Goal: Task Accomplishment & Management: Complete application form

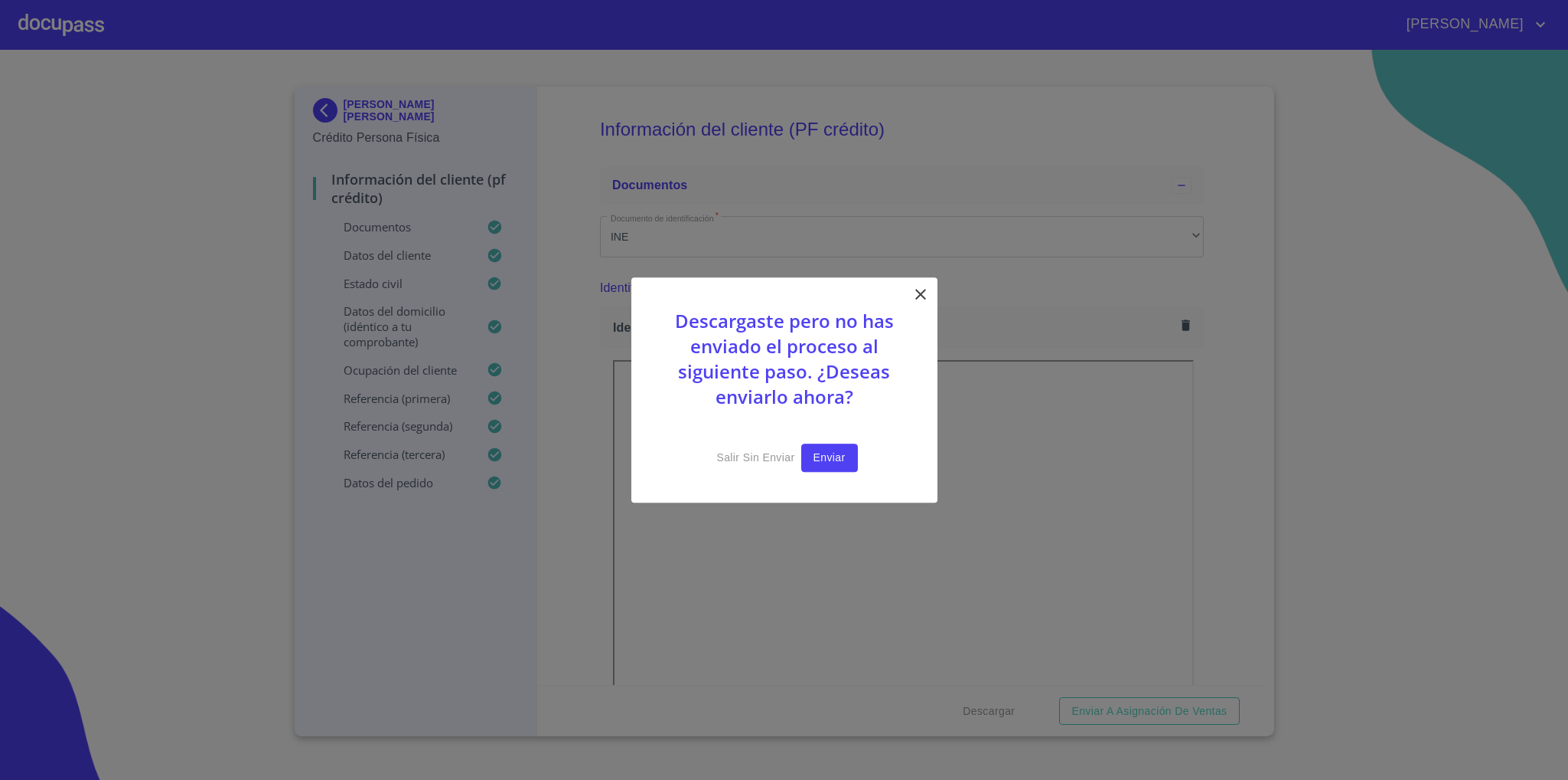
scroll to position [4021, 0]
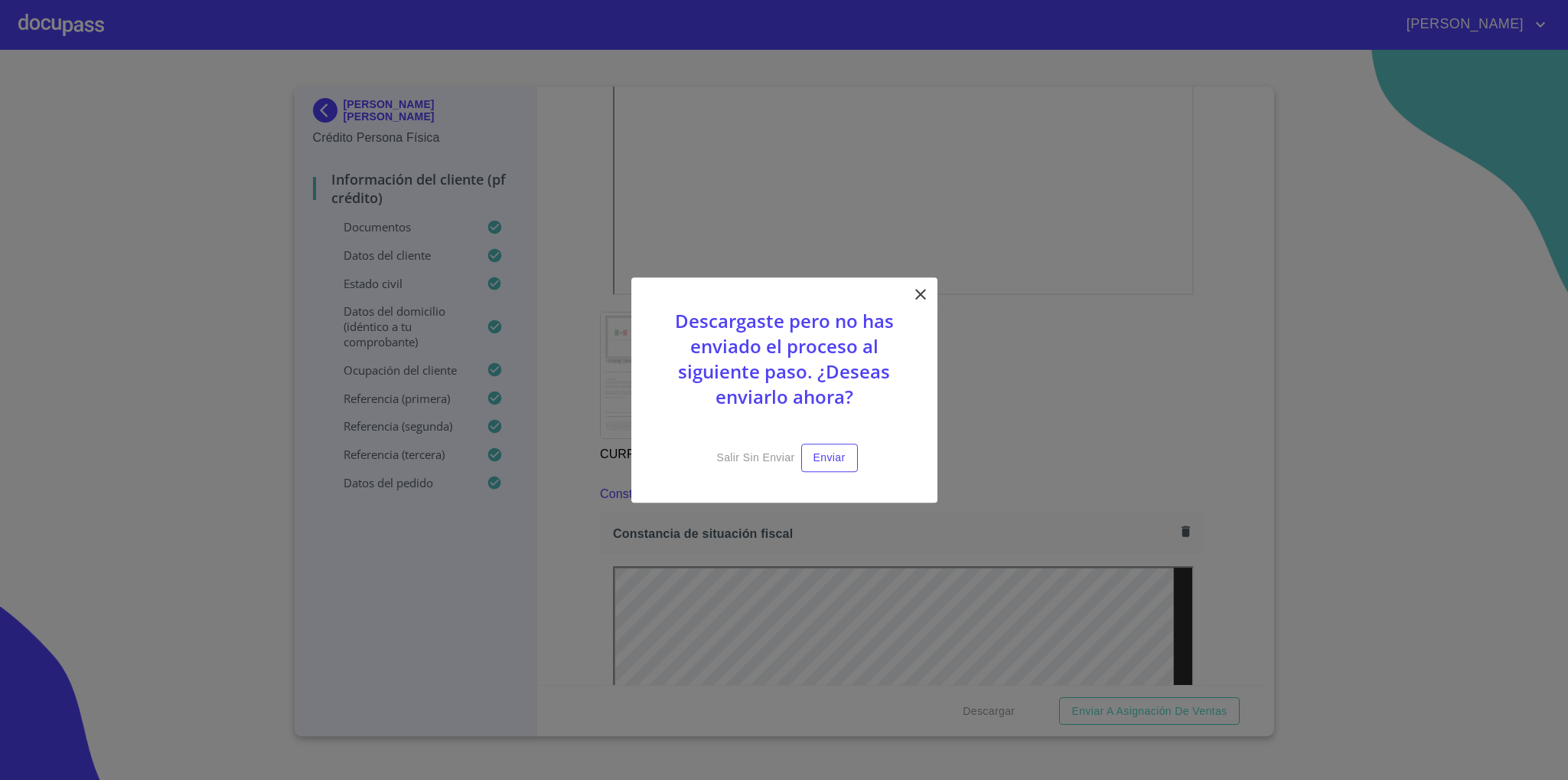
click at [908, 297] on div "Descargaste pero no has enviado el proceso al siguiente paso. ¿Deseas enviarlo …" at bounding box center [784, 390] width 306 height 225
click at [914, 292] on icon at bounding box center [920, 294] width 19 height 19
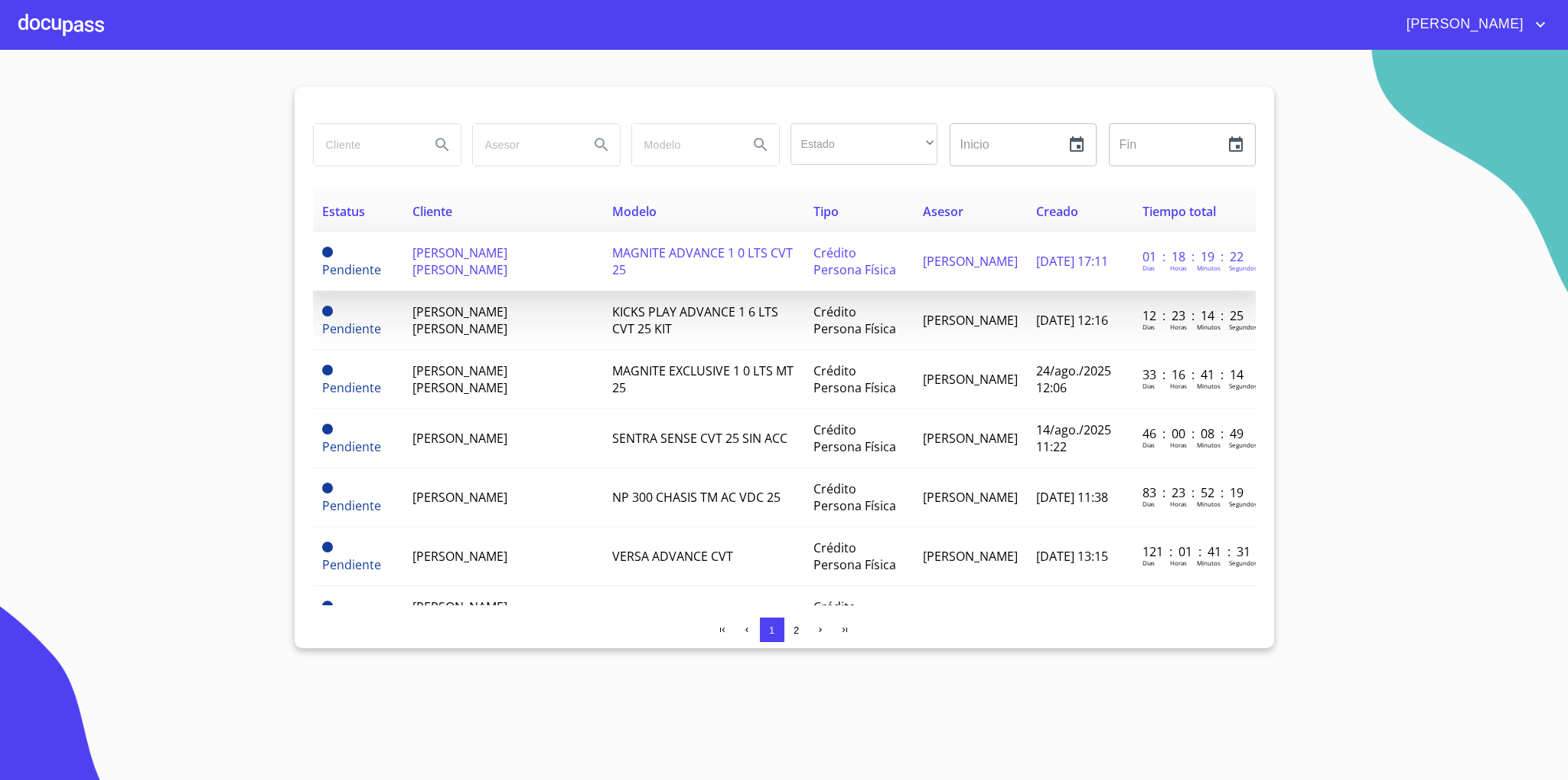
click at [487, 249] on span "[PERSON_NAME] [PERSON_NAME]" at bounding box center [460, 260] width 95 height 33
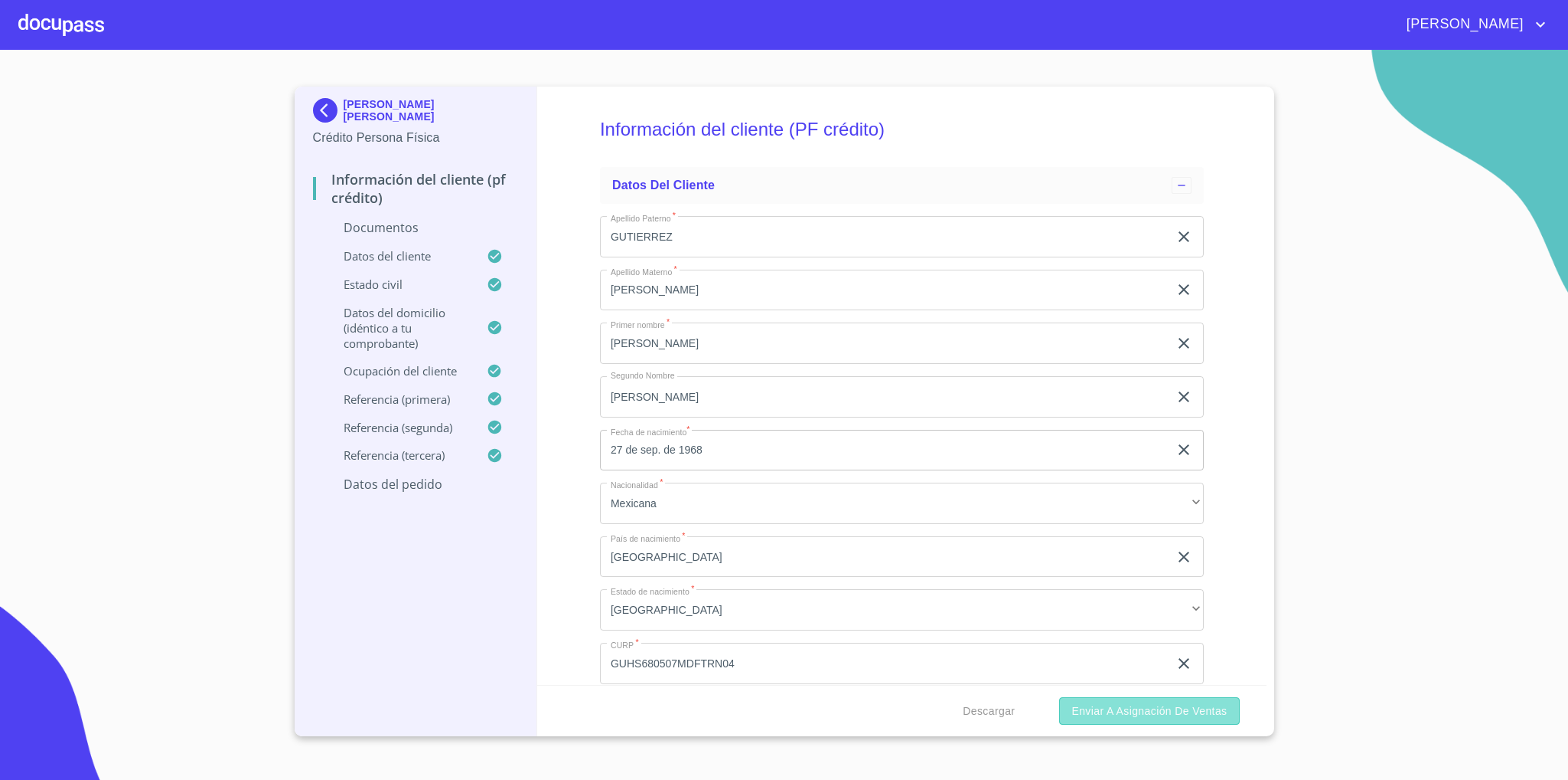
click at [1183, 705] on span "Enviar a Asignación de Ventas" at bounding box center [1149, 712] width 155 height 20
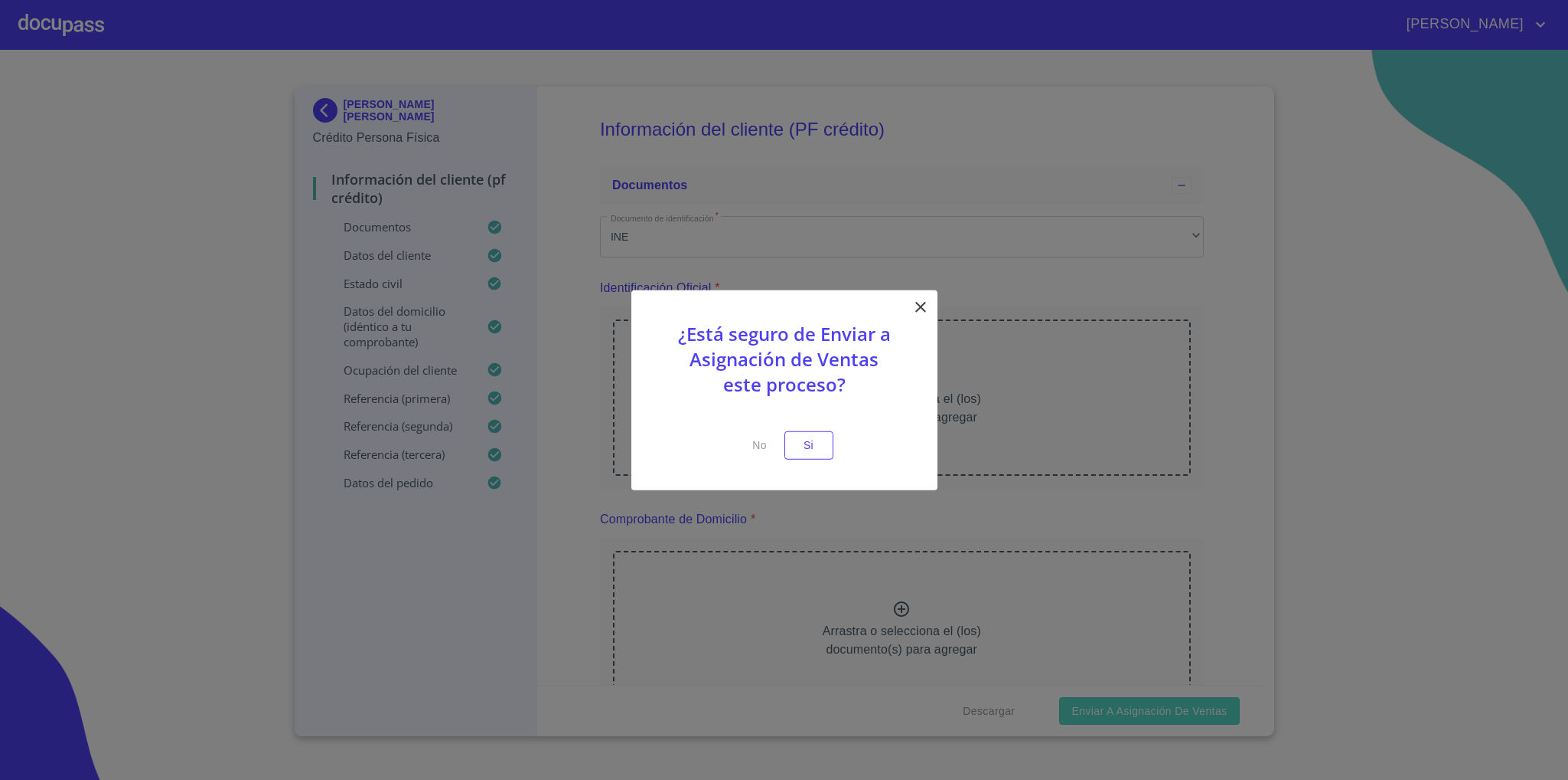
click at [815, 442] on span "Si" at bounding box center [809, 446] width 24 height 20
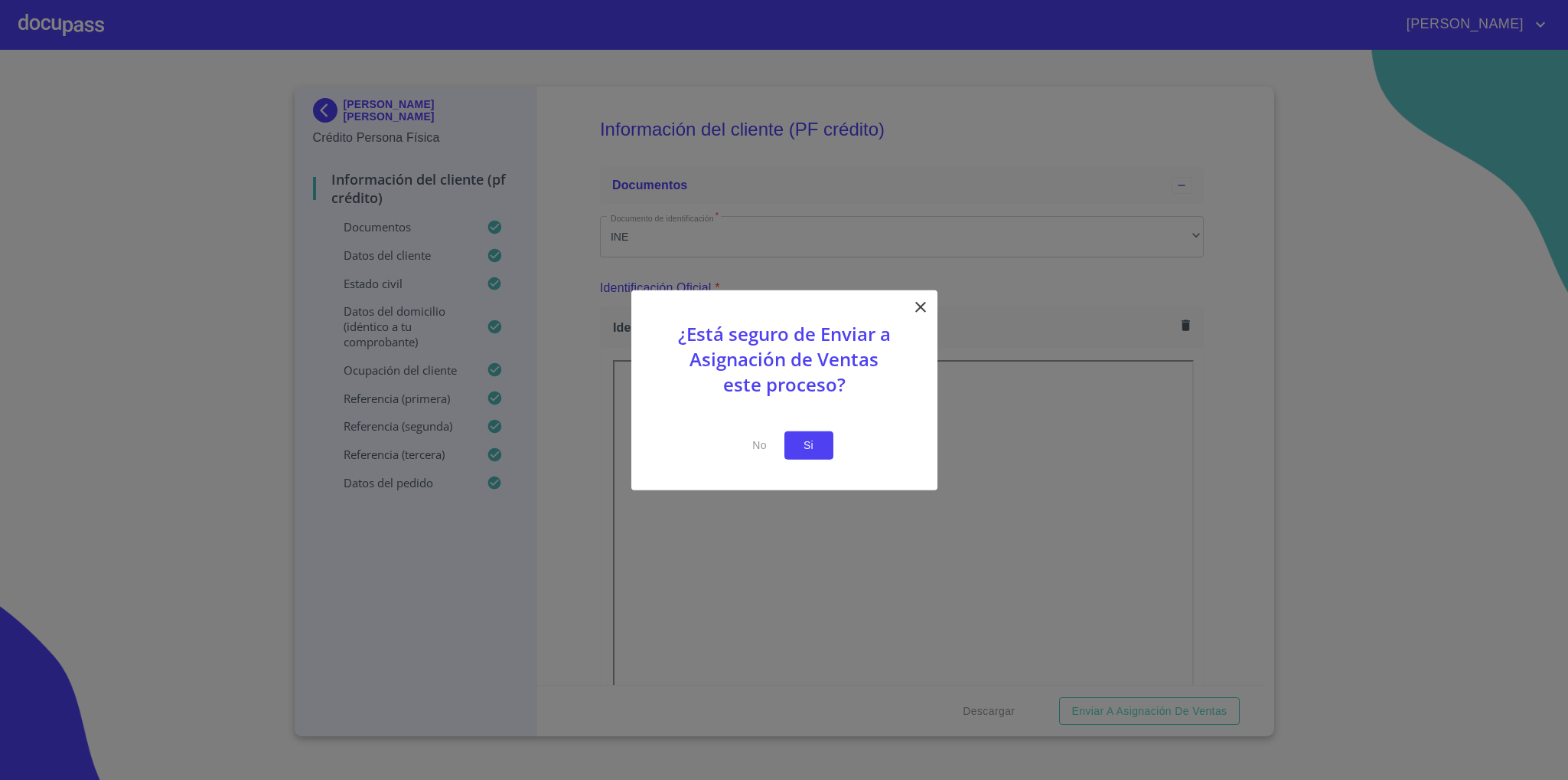
click at [813, 442] on span "Si" at bounding box center [809, 446] width 24 height 20
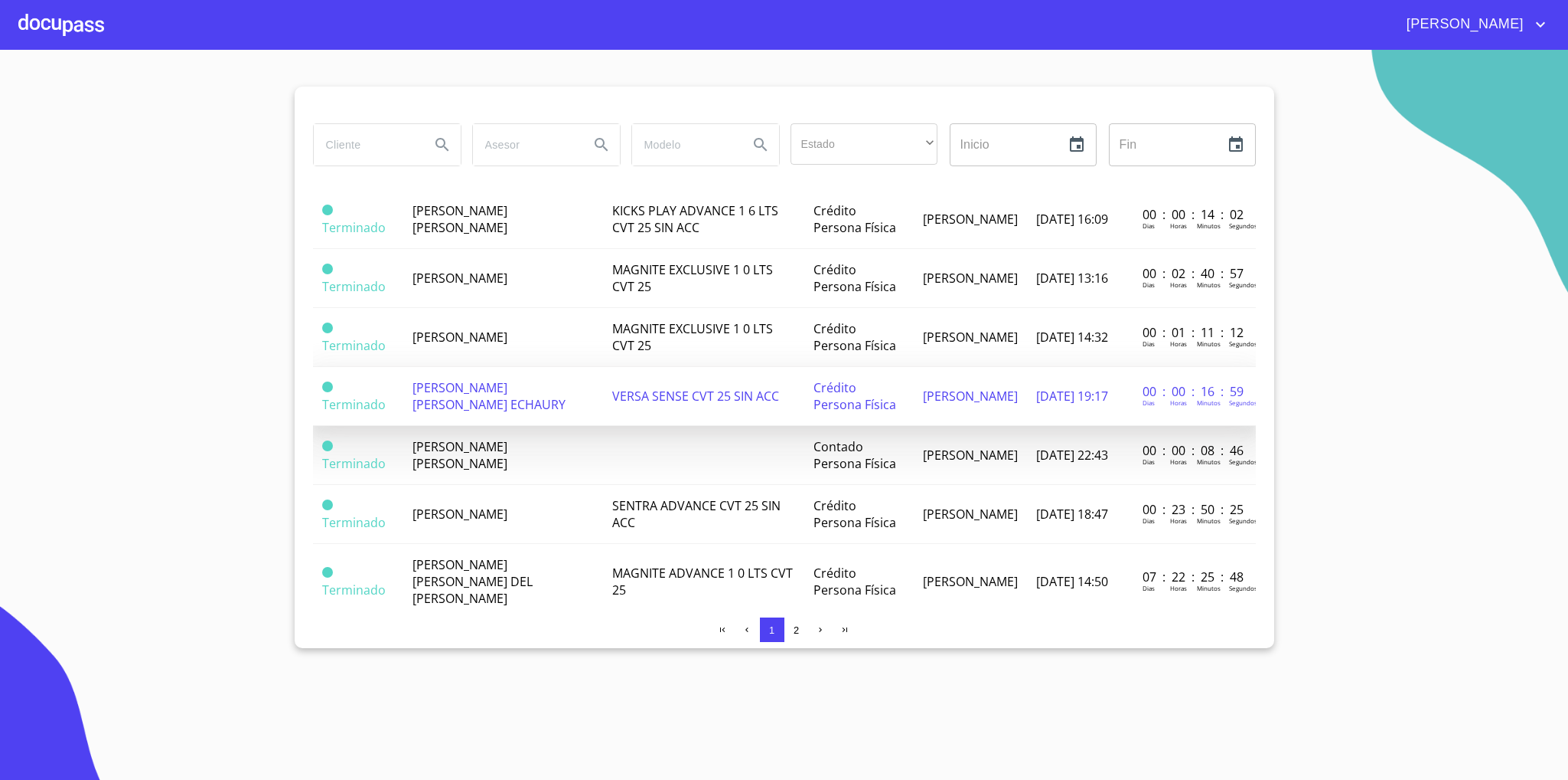
scroll to position [574, 0]
click at [521, 384] on td "[PERSON_NAME] [PERSON_NAME] ECHAURY" at bounding box center [503, 394] width 200 height 59
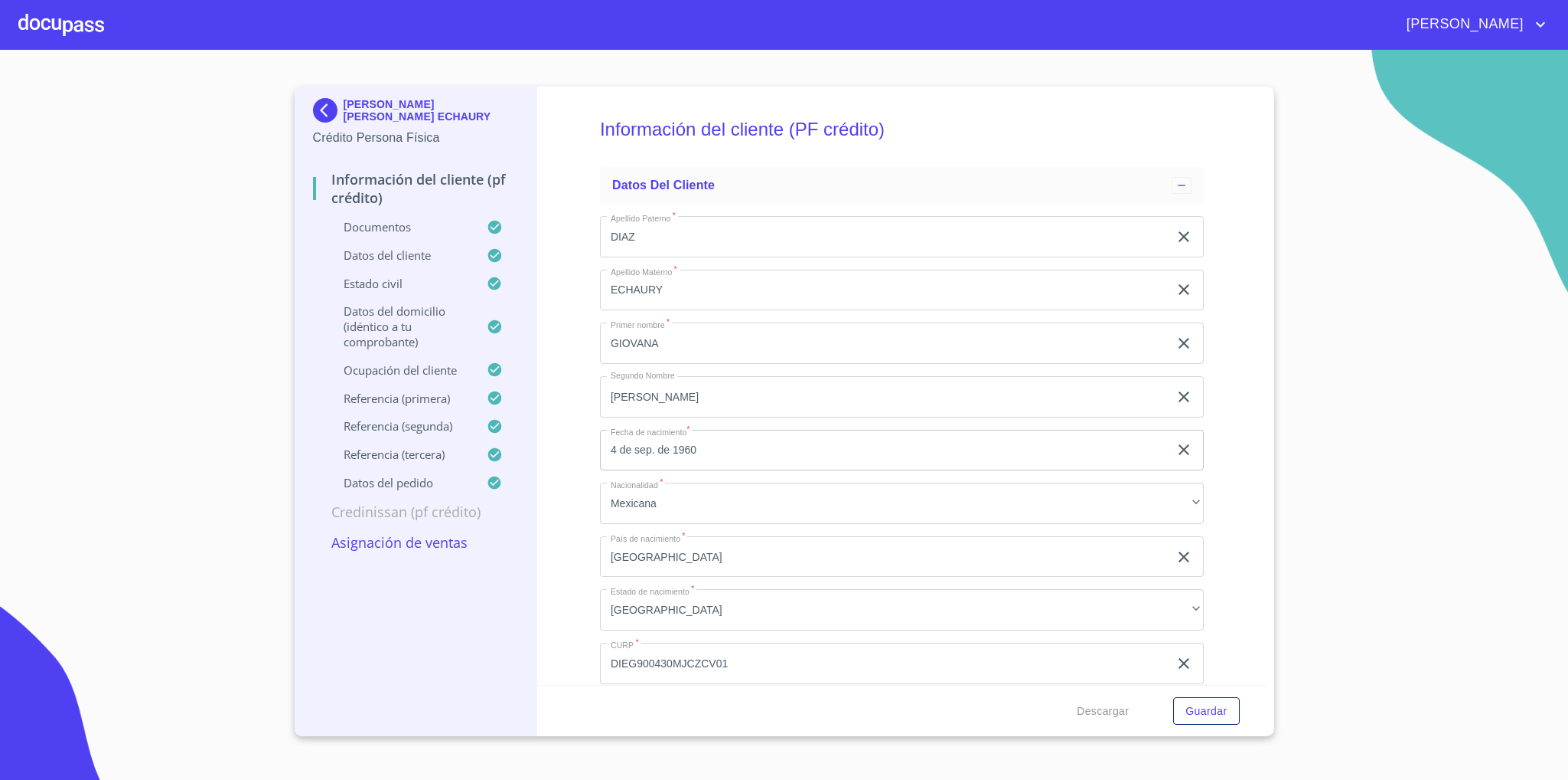
click at [667, 696] on input "DIEG9004304D1" at bounding box center [884, 717] width 569 height 41
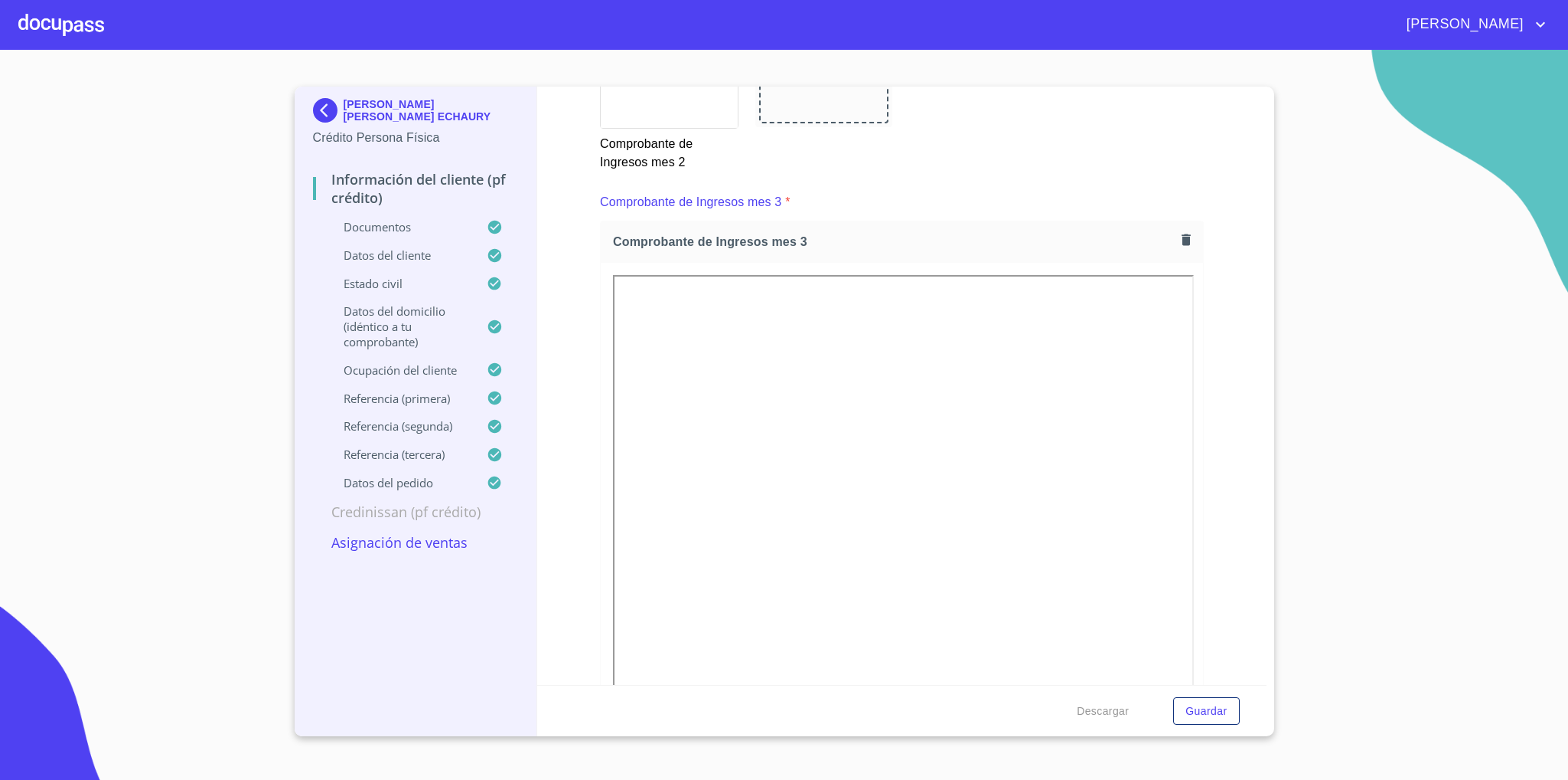
scroll to position [5275, 0]
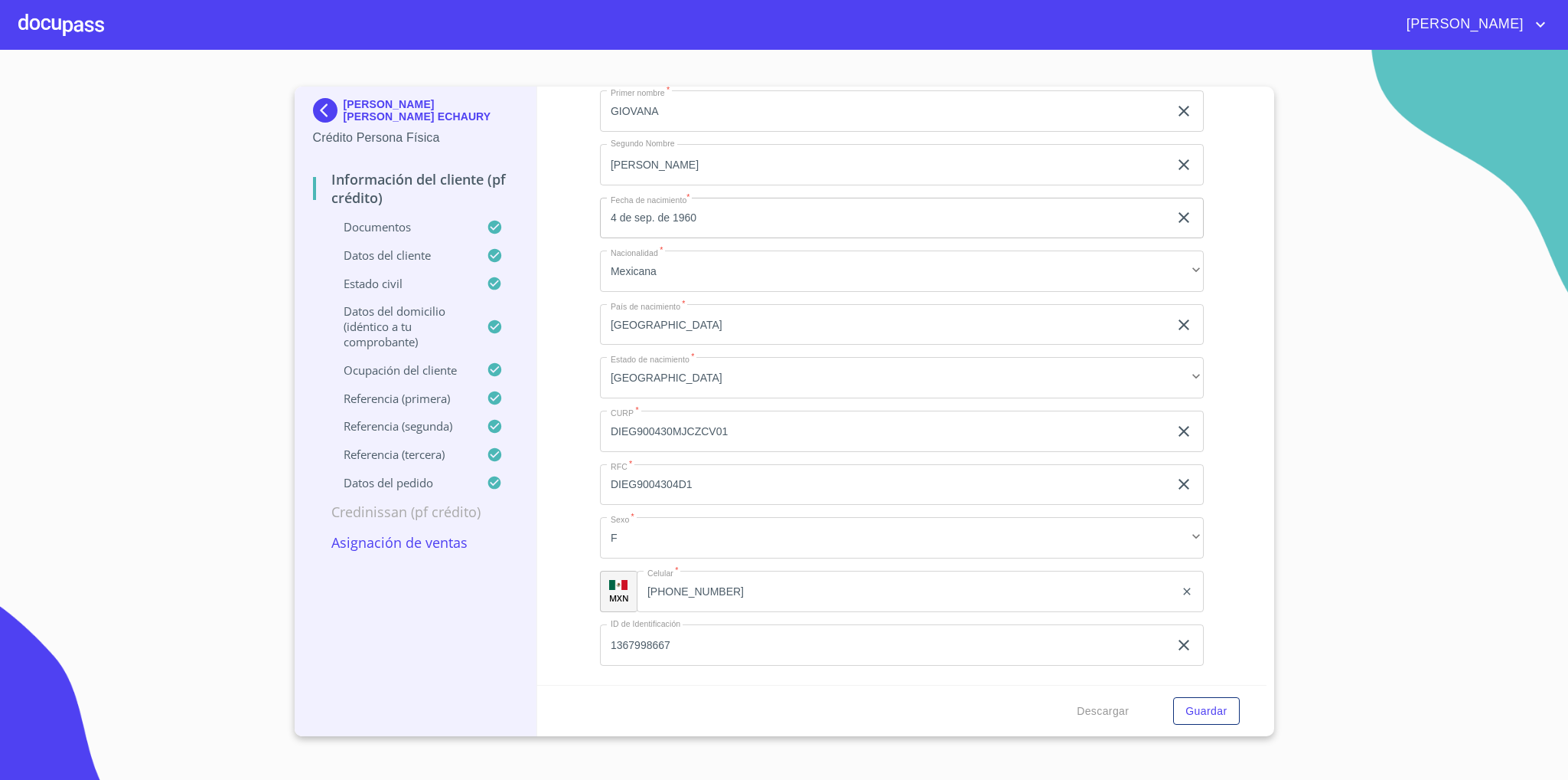
click at [313, 200] on p "Información del cliente (PF crédito)" at bounding box center [415, 188] width 206 height 37
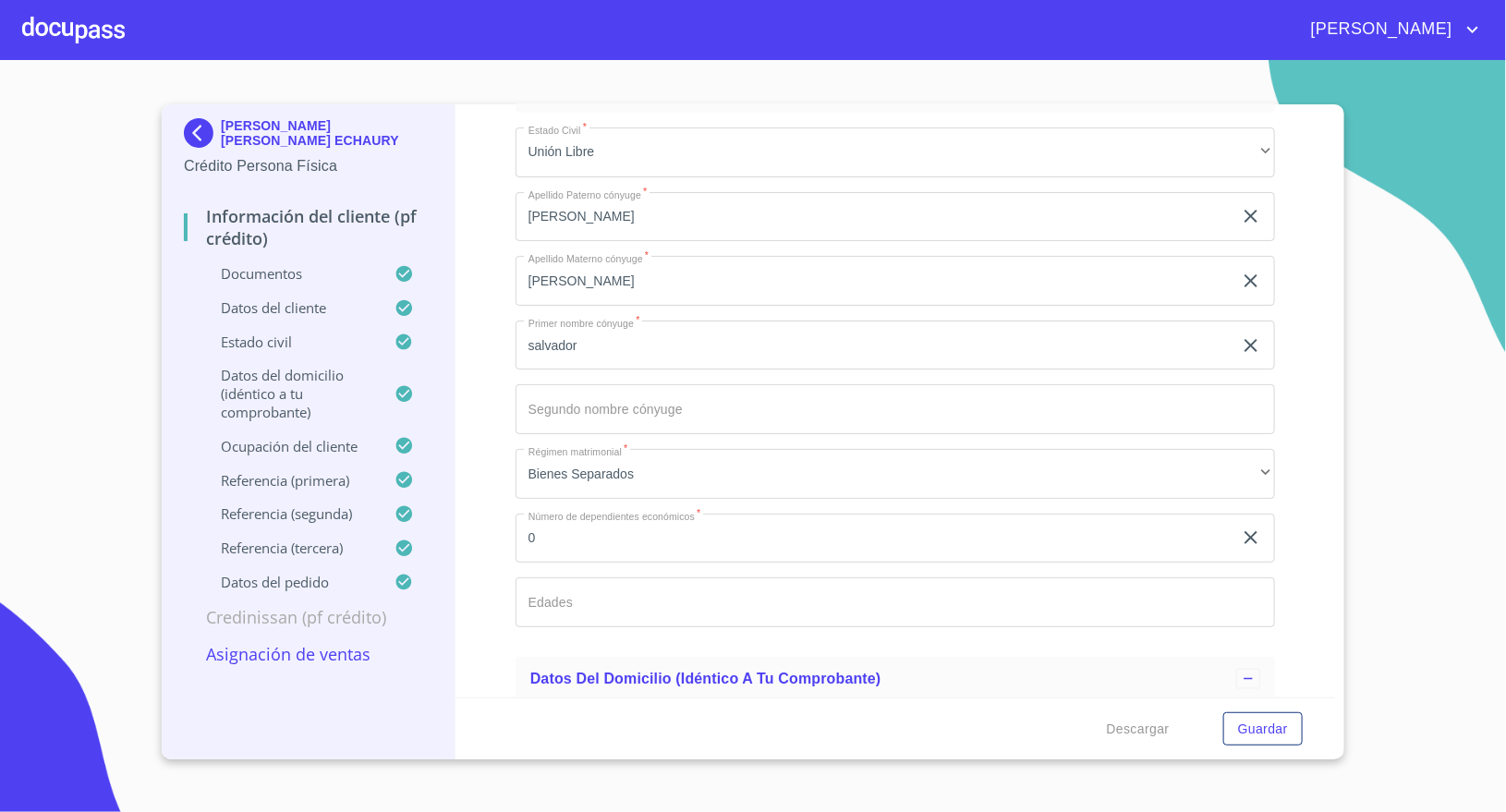
scroll to position [6083, 0]
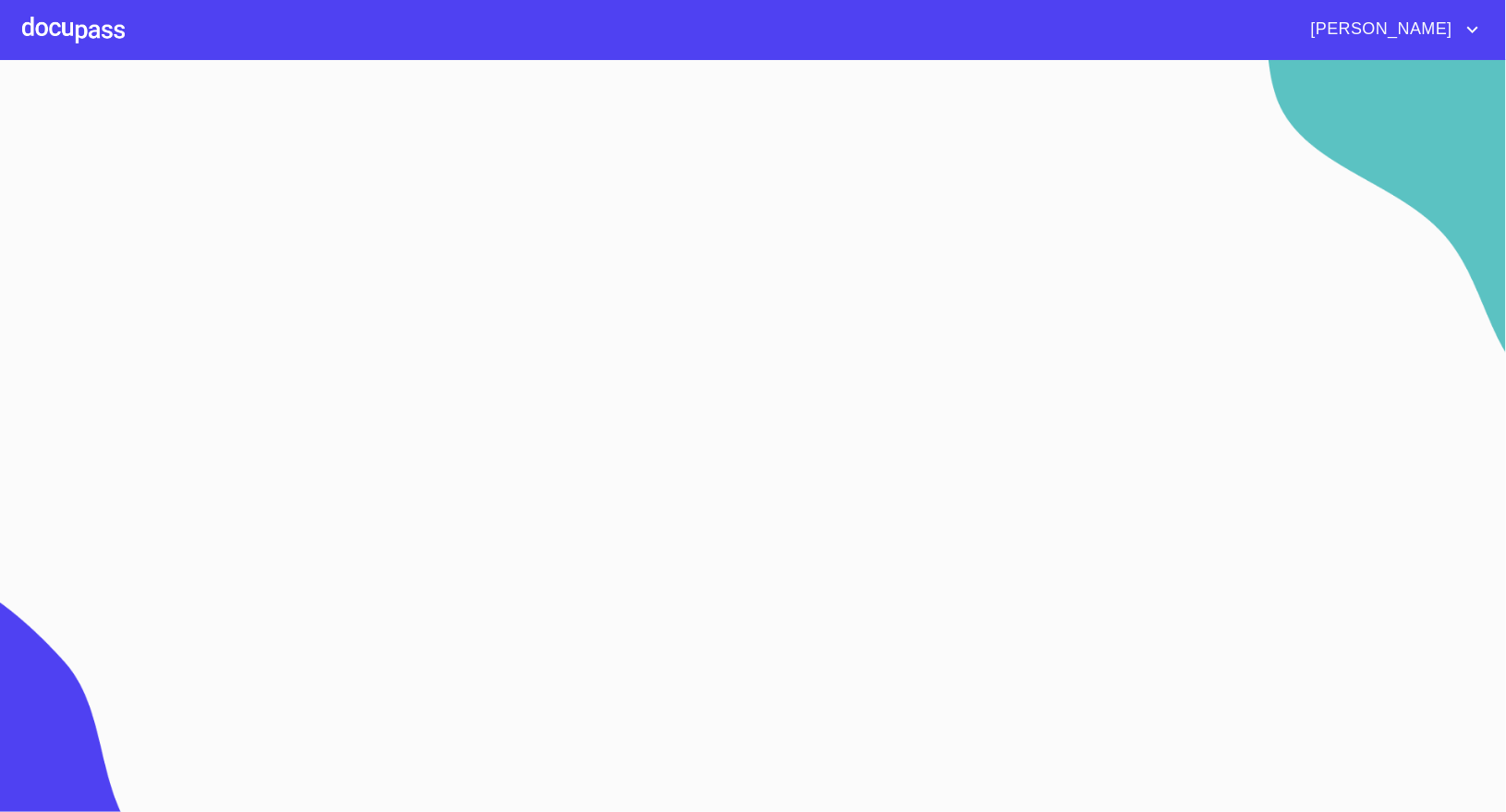
click at [73, 23] on div at bounding box center [74, 29] width 103 height 59
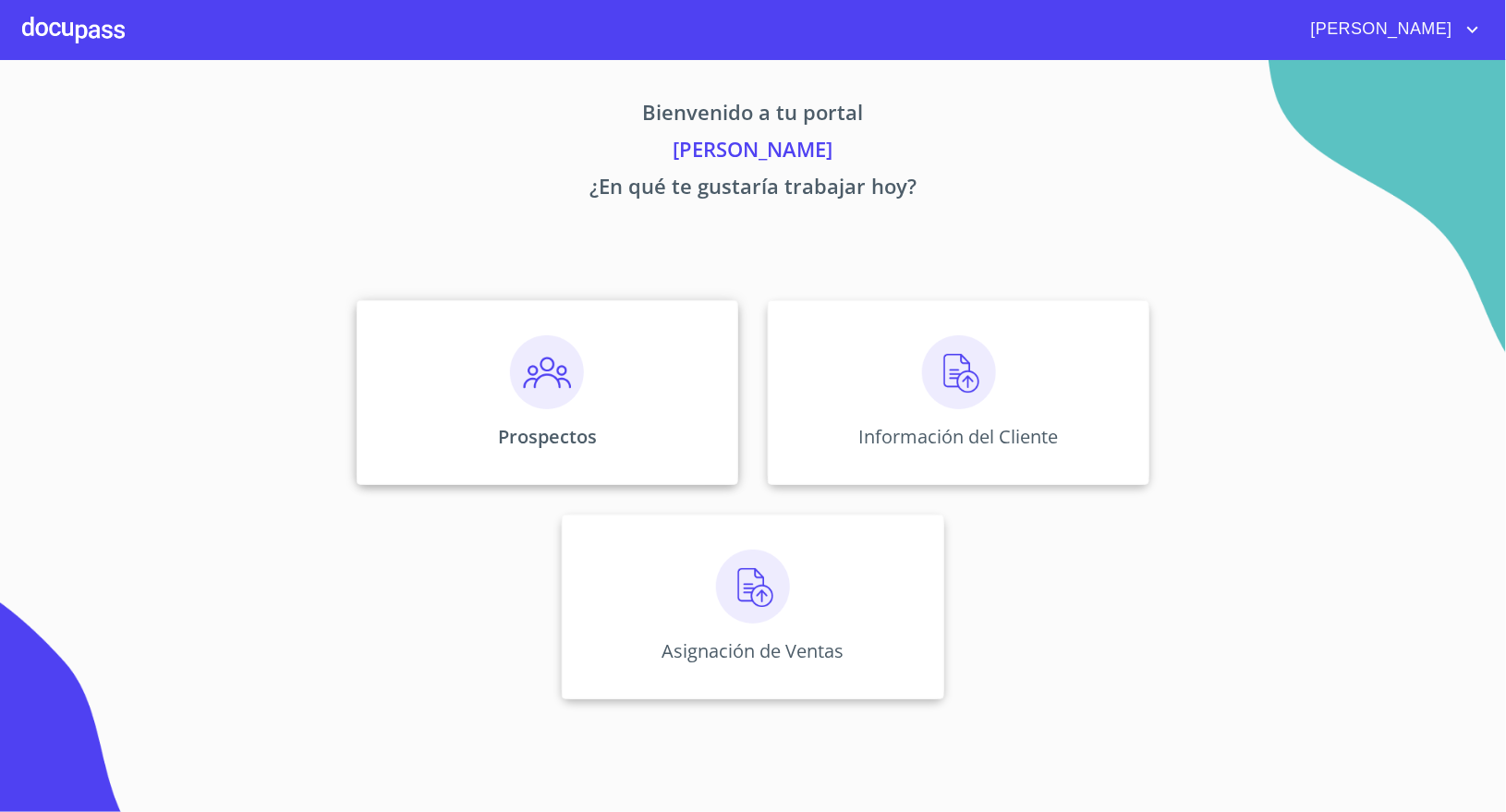
click at [594, 428] on p "Prospectos" at bounding box center [547, 435] width 99 height 25
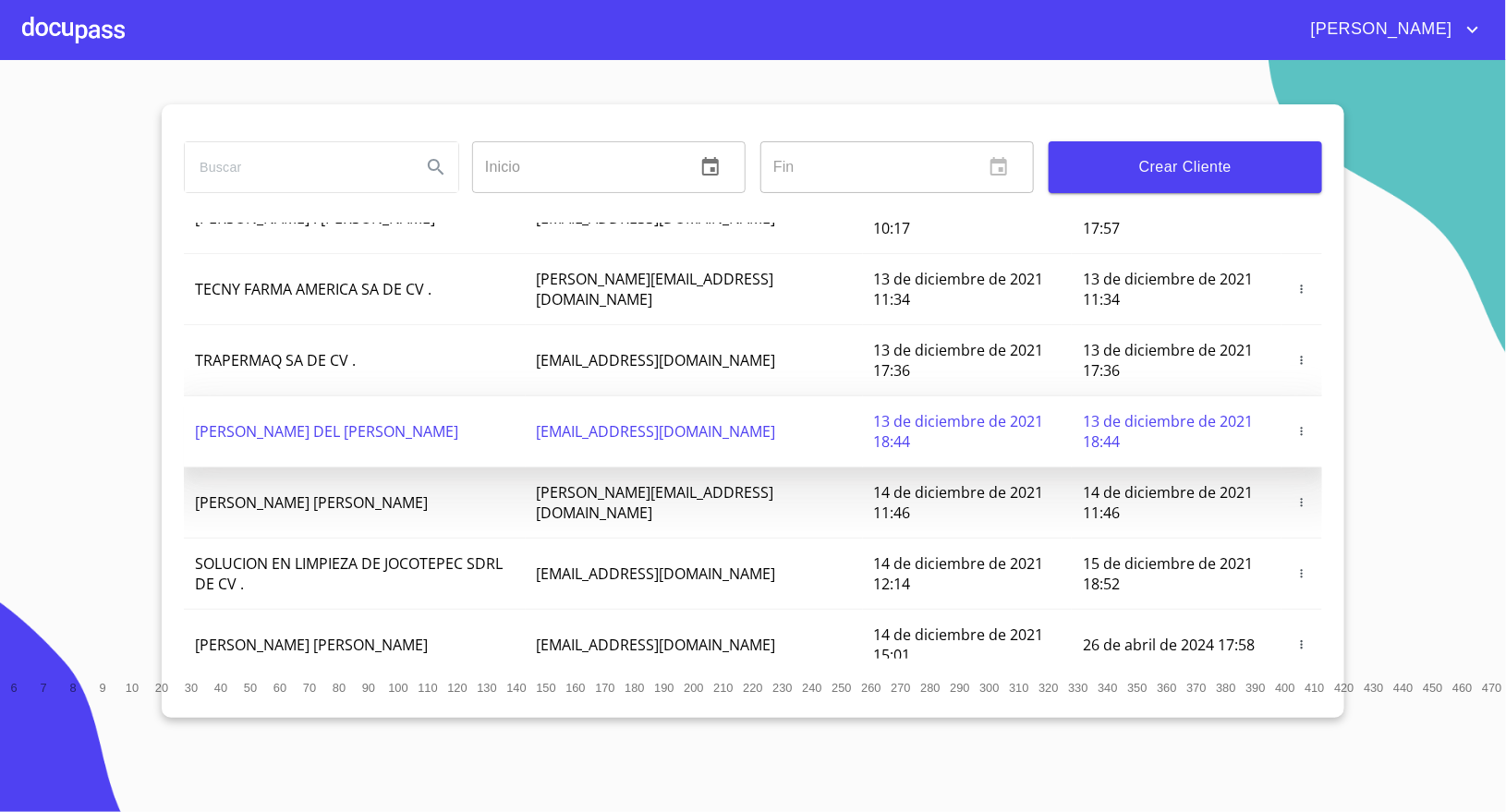
scroll to position [138, 0]
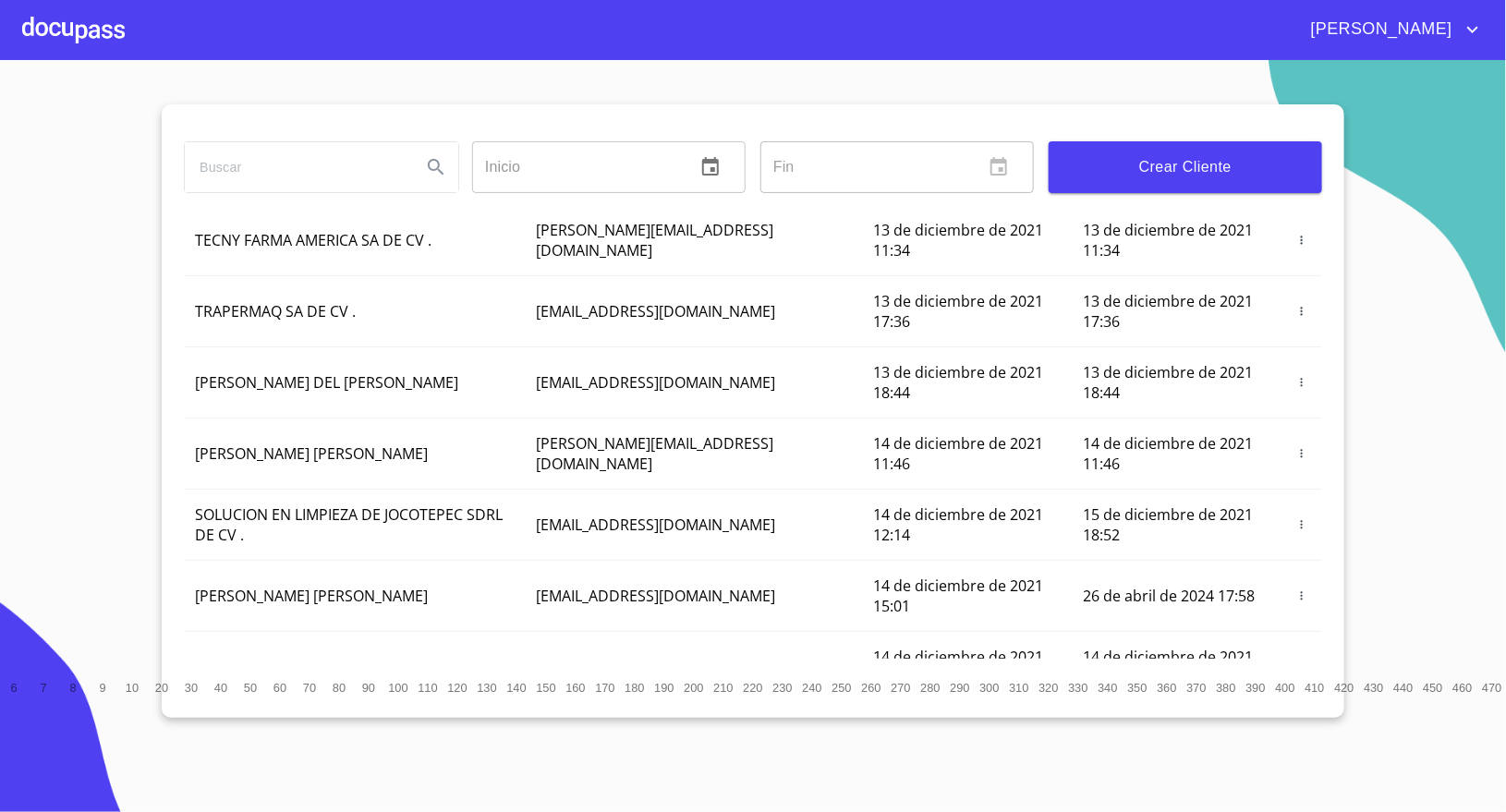
click at [309, 176] on input "search" at bounding box center [295, 167] width 222 height 50
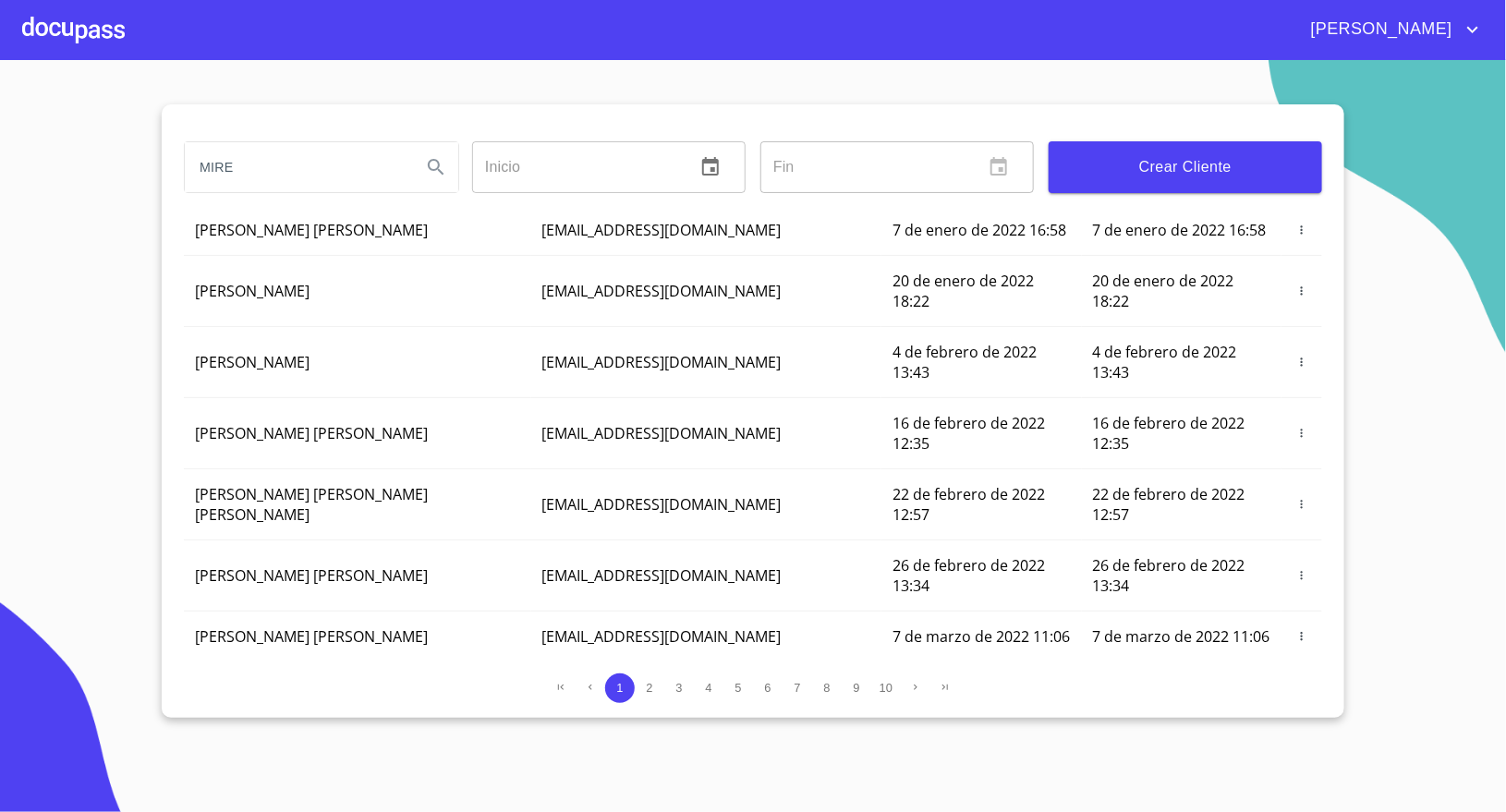
scroll to position [109, 0]
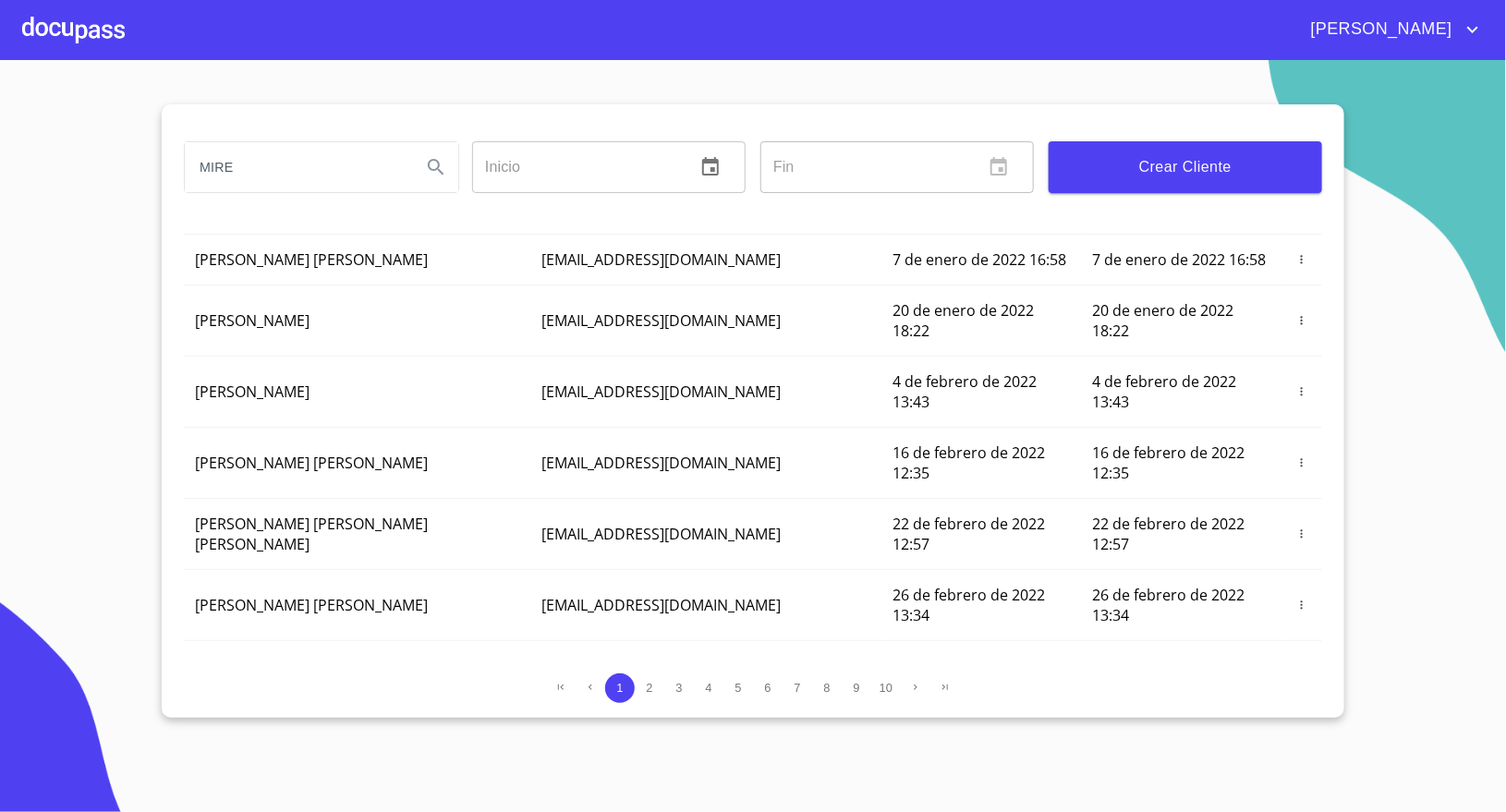
click at [230, 155] on input "MIRE" at bounding box center [295, 167] width 222 height 50
type input "GIOVANA"
click at [438, 165] on icon "Search" at bounding box center [436, 167] width 23 height 23
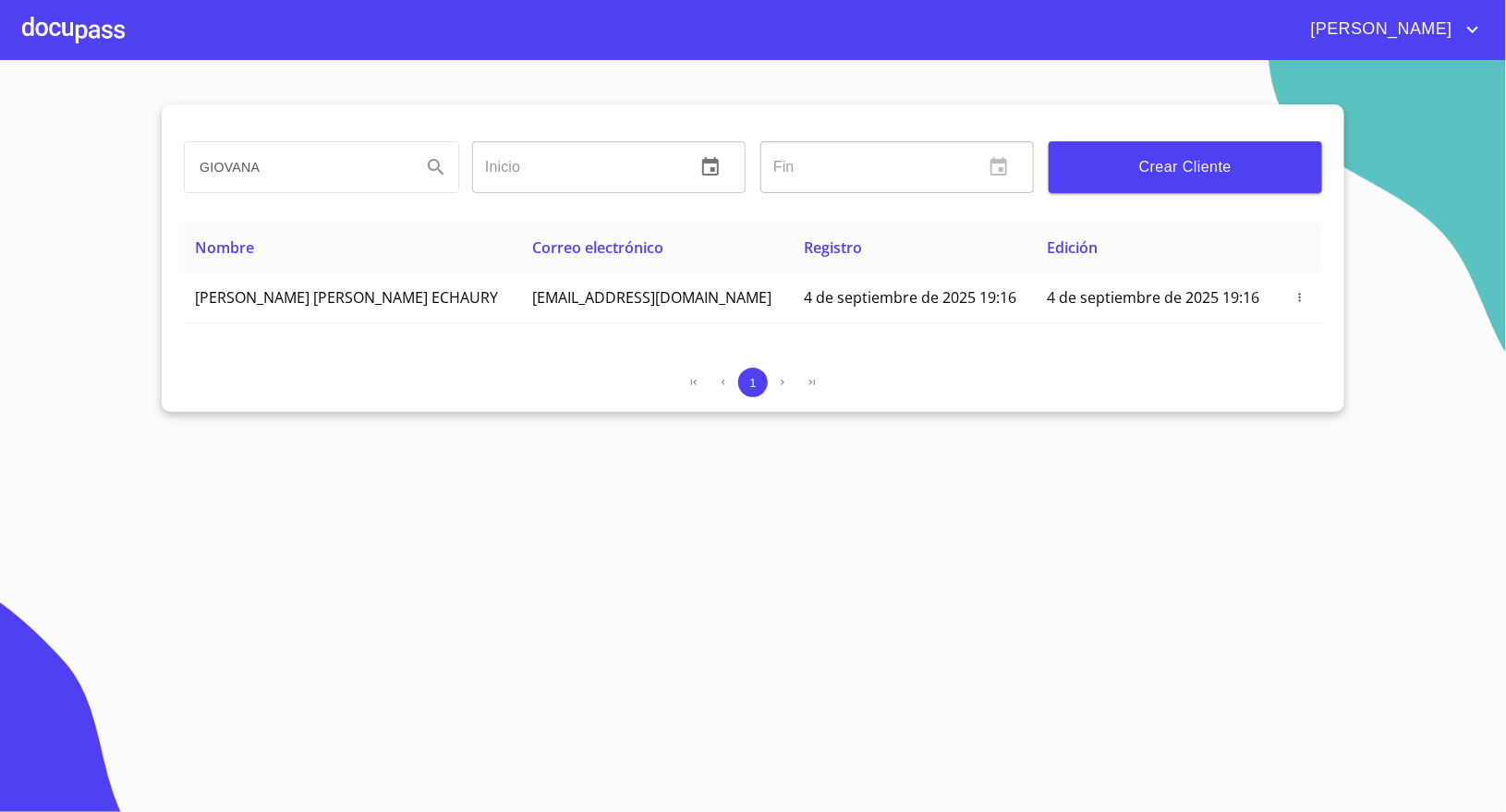
scroll to position [0, 0]
click at [125, 369] on section "GIOVANA Inicio ​ Fin ​ Crear Cliente Nombre Correo electrónico Registro Edición…" at bounding box center [753, 435] width 1506 height 751
click at [37, 51] on div at bounding box center [74, 29] width 103 height 59
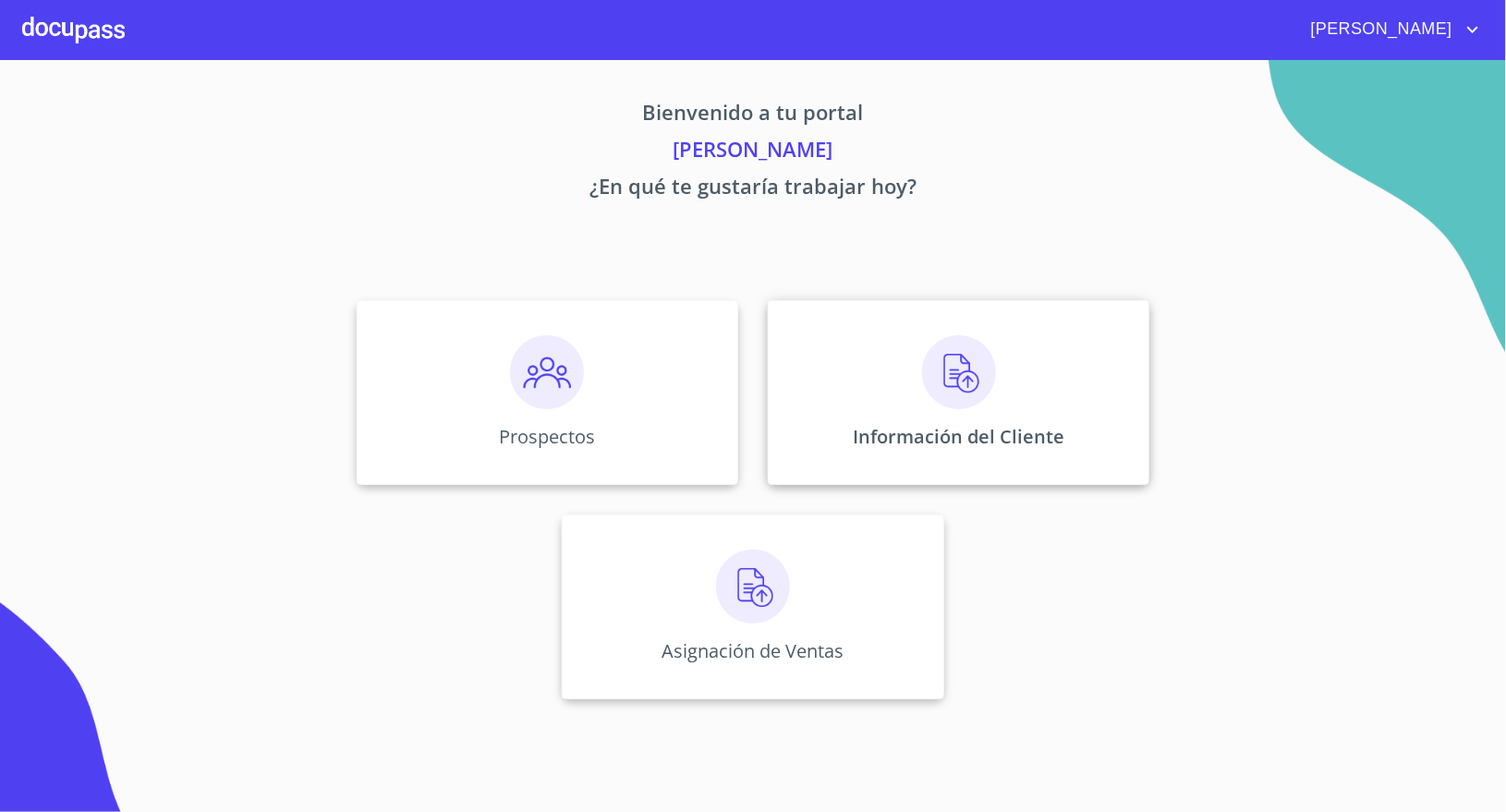
click at [902, 421] on div "Información del Cliente" at bounding box center [958, 392] width 382 height 184
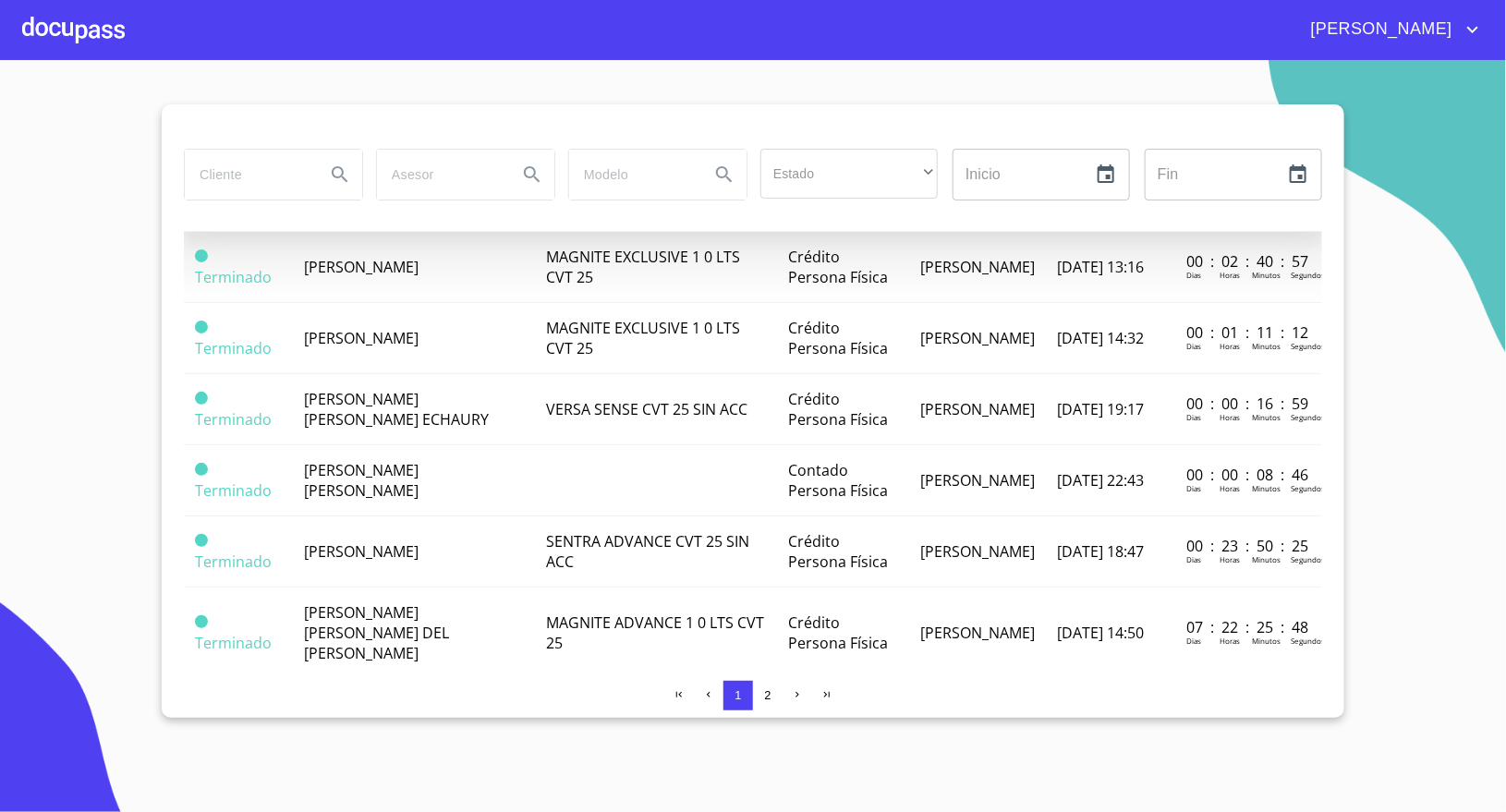
scroll to position [831, 0]
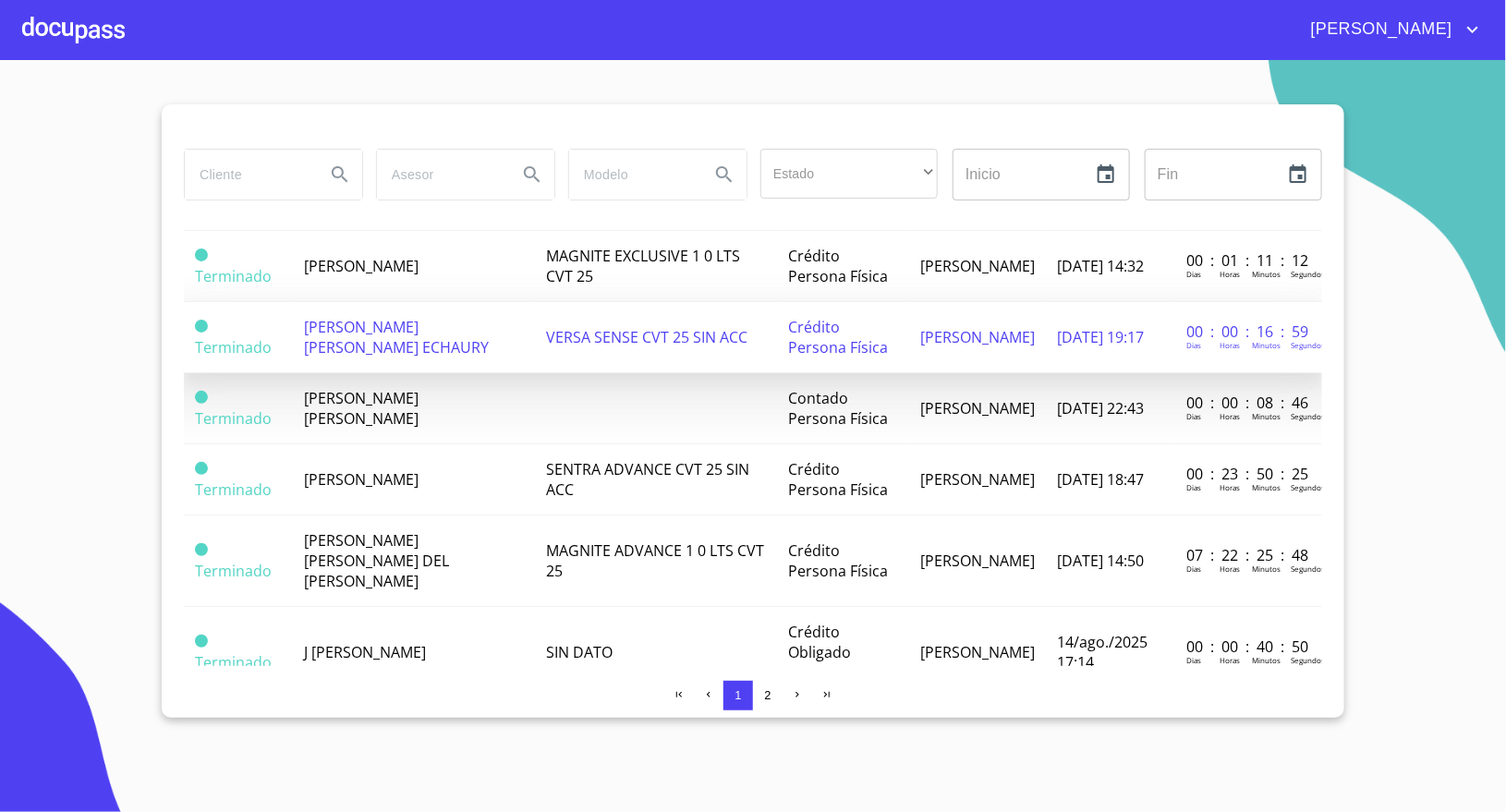
click at [352, 317] on span "[PERSON_NAME] [PERSON_NAME] ECHAURY" at bounding box center [396, 336] width 184 height 40
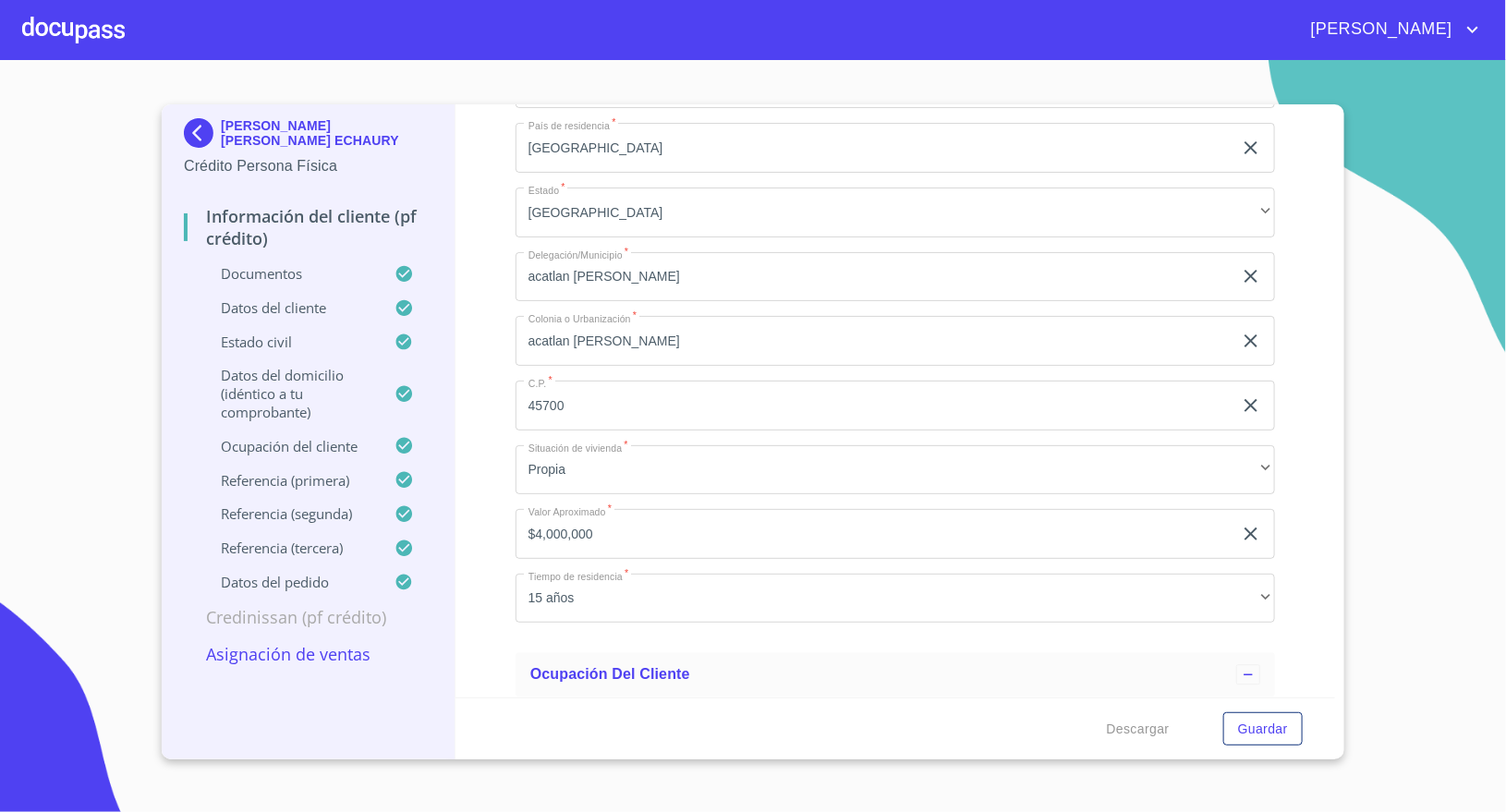
scroll to position [7618, 0]
